Goal: Transaction & Acquisition: Subscribe to service/newsletter

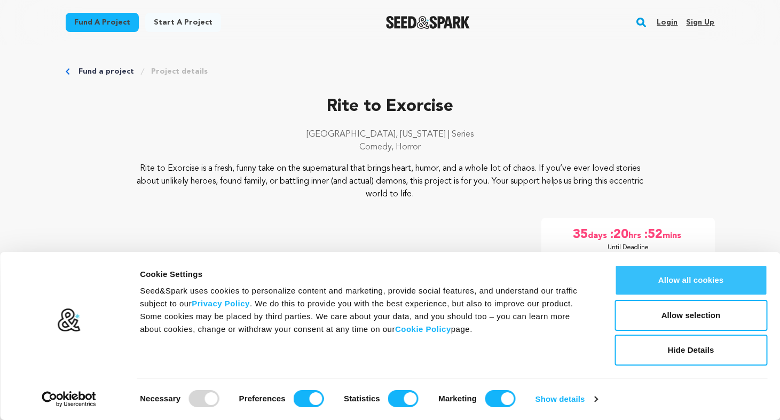
click at [681, 274] on button "Allow all cookies" at bounding box center [691, 280] width 153 height 31
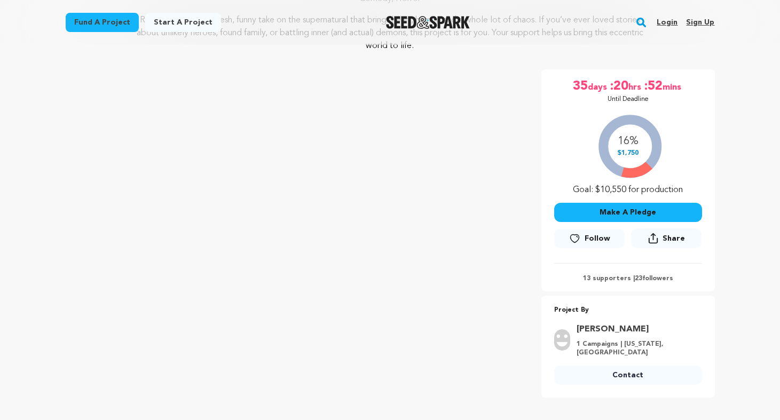
scroll to position [156, 0]
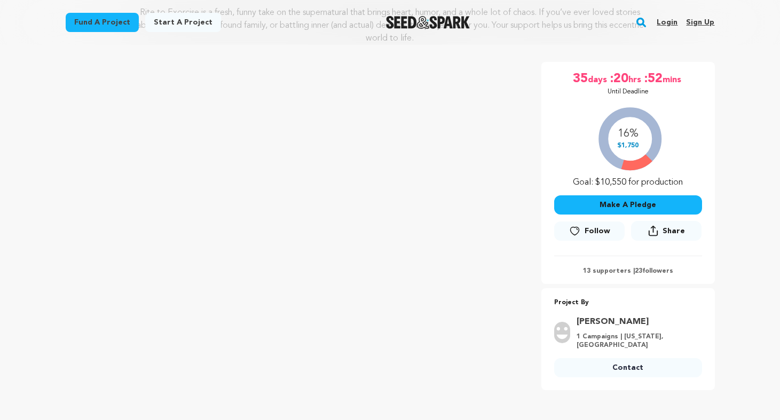
click at [586, 241] on div "Follow" at bounding box center [589, 233] width 70 height 23
click at [587, 233] on span "Follow" at bounding box center [598, 231] width 26 height 11
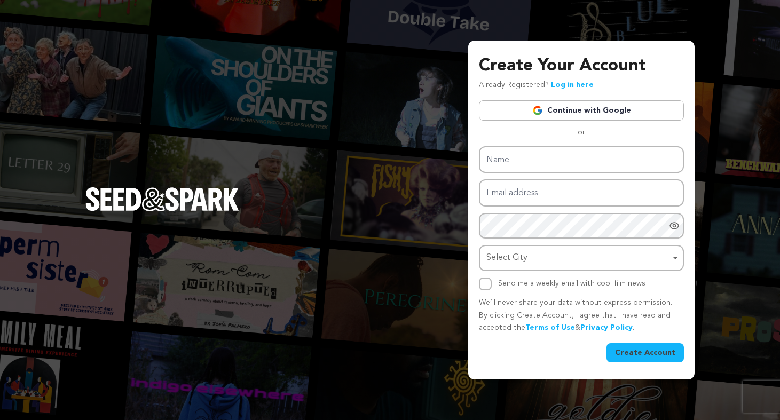
click at [577, 127] on div "Create Your Account Already Registered? Log in here Continue with Google or eyJ…" at bounding box center [581, 208] width 205 height 310
click at [577, 116] on link "Continue with Google" at bounding box center [581, 110] width 205 height 20
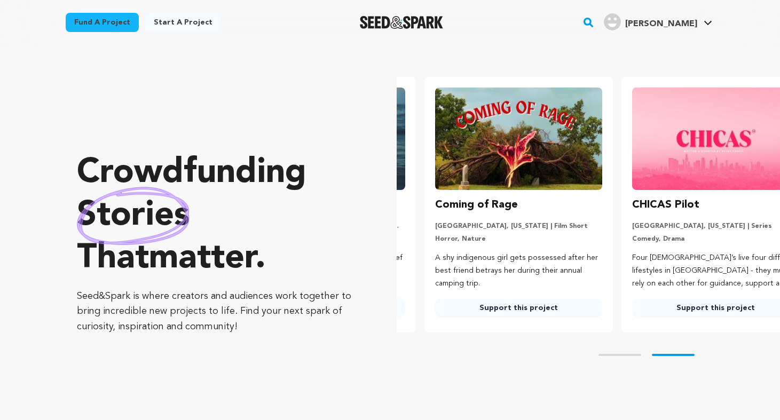
scroll to position [0, 206]
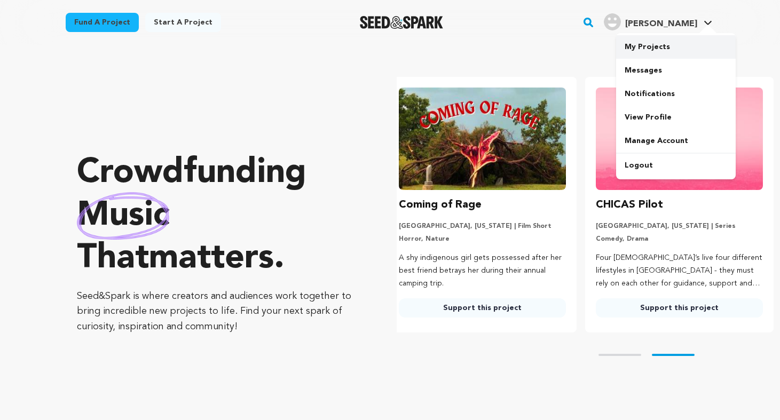
click at [663, 50] on link "My Projects" at bounding box center [676, 46] width 120 height 23
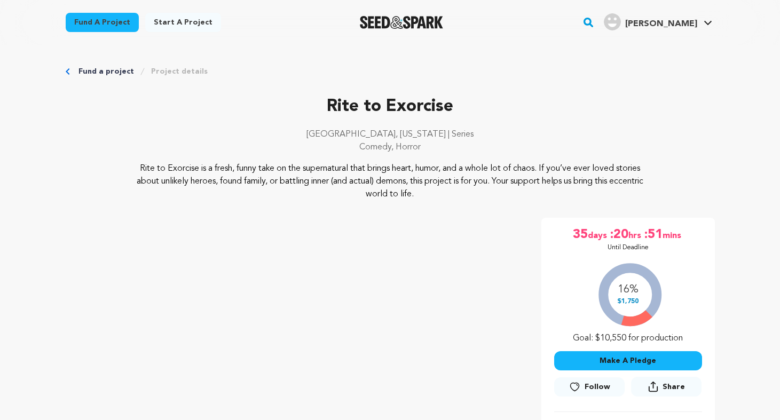
click at [585, 385] on span "Follow" at bounding box center [598, 387] width 26 height 11
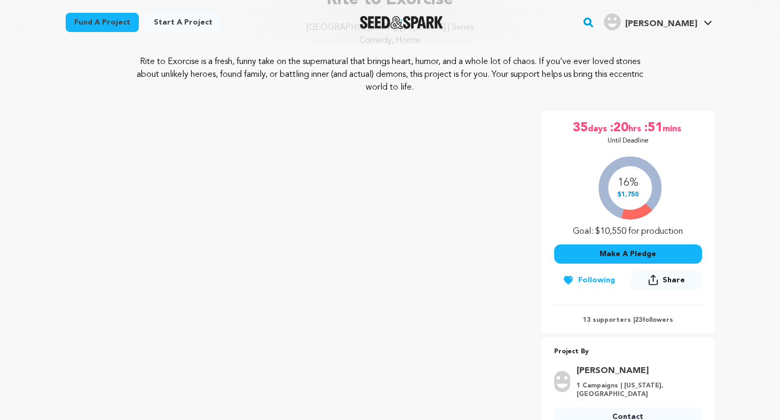
scroll to position [379, 0]
